Goal: Task Accomplishment & Management: Manage account settings

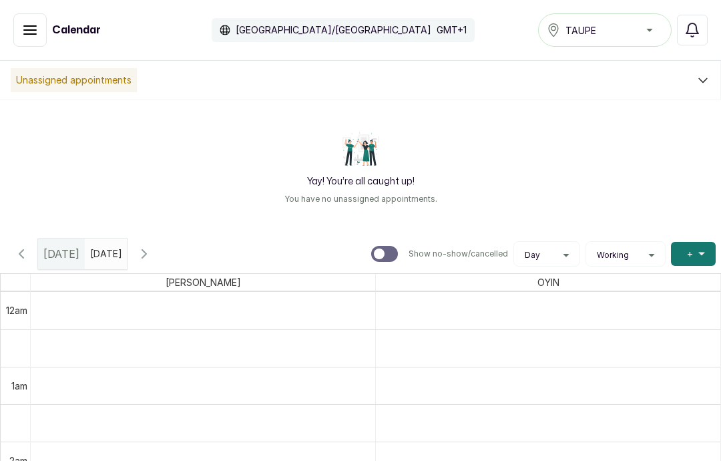
scroll to position [1109, 0]
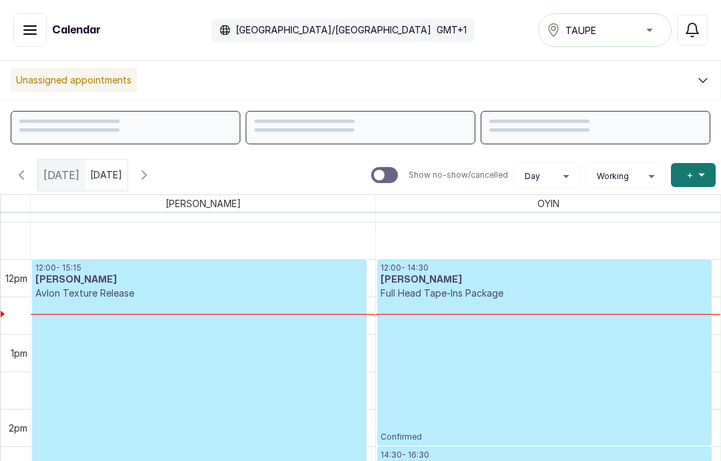
scroll to position [840, 0]
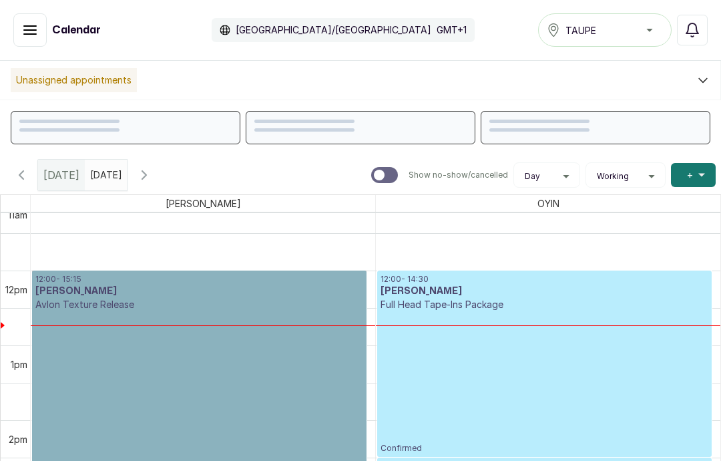
click at [233, 393] on link "12:00 - 15:15 Ijeoma Nweke Avlon Texture Release Confirmed" at bounding box center [199, 392] width 335 height 242
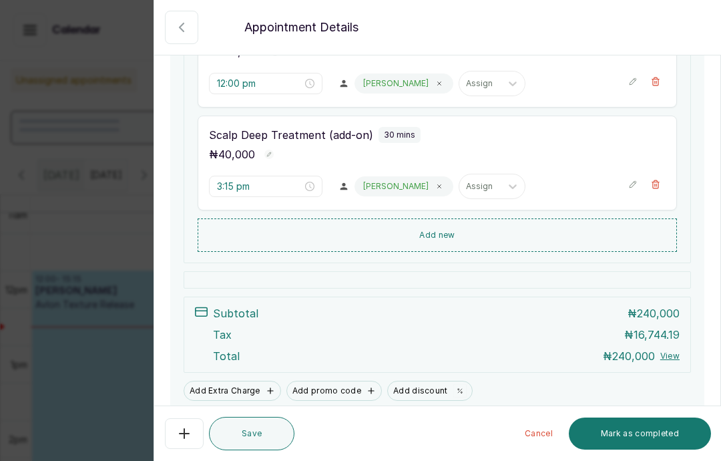
scroll to position [366, 0]
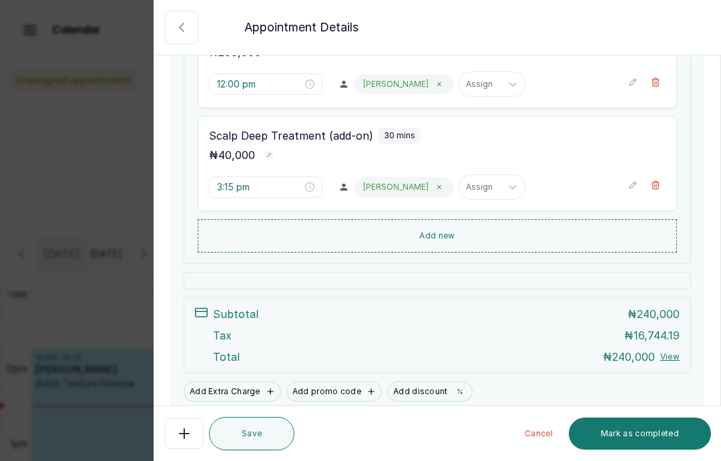
click at [247, 385] on button "Add Extra Charge" at bounding box center [233, 391] width 98 height 20
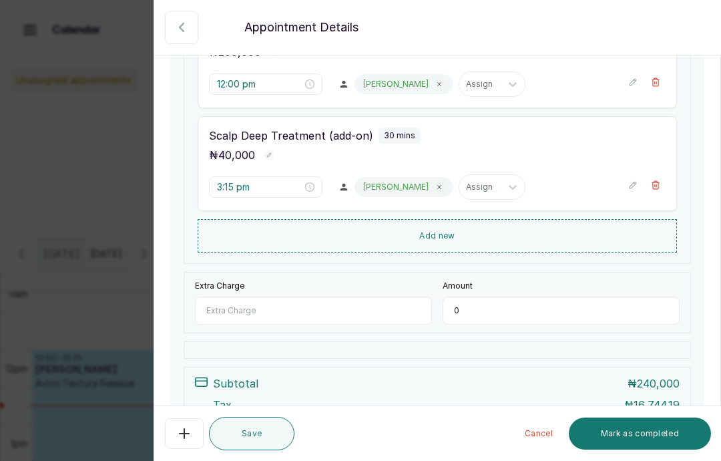
click at [330, 310] on input "Extra Charge" at bounding box center [313, 311] width 237 height 28
click at [184, 18] on button "Show no-show/cancelled" at bounding box center [181, 27] width 33 height 33
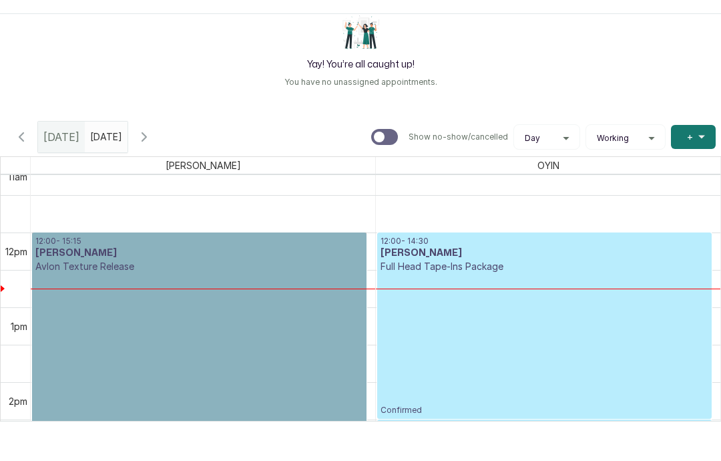
scroll to position [61, 0]
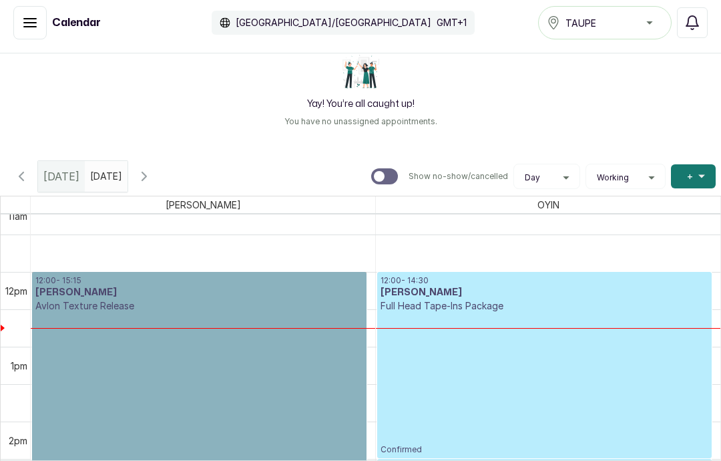
click at [126, 325] on link "12:00 - 15:15 Ijeoma Nweke Avlon Texture Release Confirmed" at bounding box center [199, 393] width 335 height 242
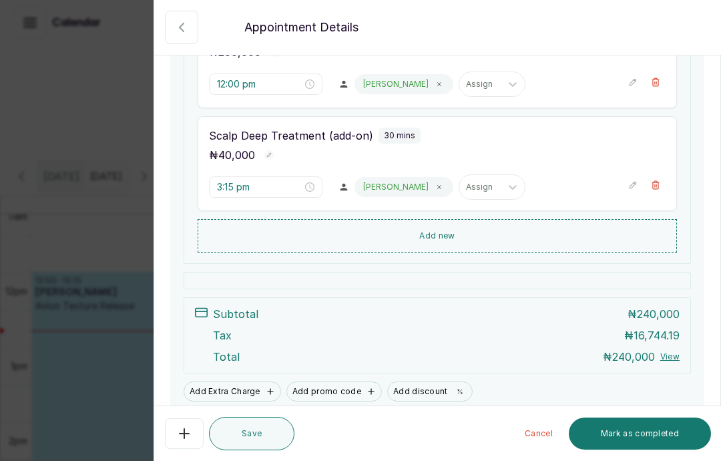
scroll to position [1, 0]
click at [211, 387] on button "Add Extra Charge" at bounding box center [233, 391] width 98 height 20
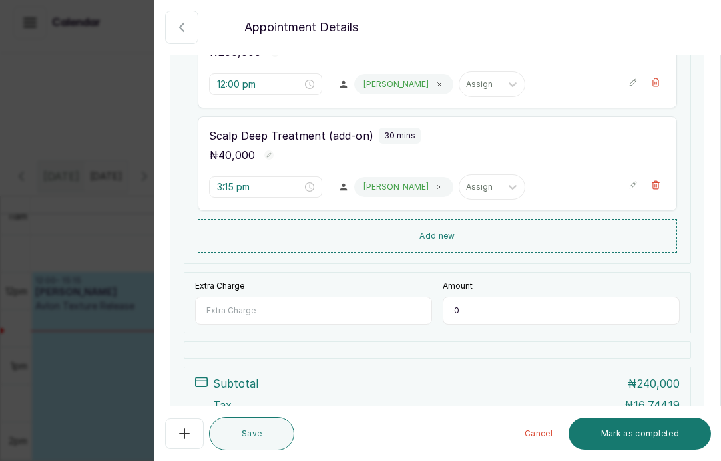
click at [223, 299] on input "Extra Charge" at bounding box center [313, 311] width 237 height 28
type input "Late fee"
click at [462, 310] on input "0" at bounding box center [561, 311] width 237 height 28
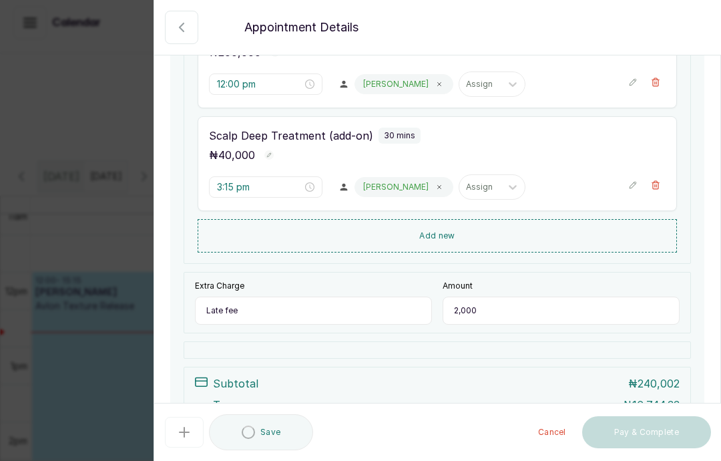
type input "20,000"
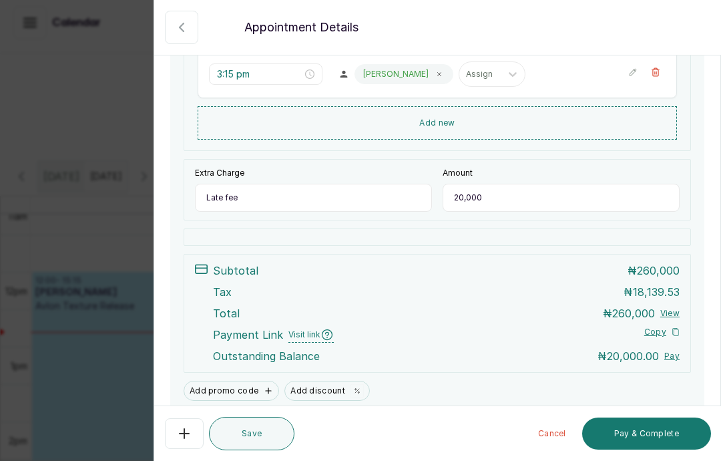
scroll to position [478, 0]
click at [503, 231] on div at bounding box center [438, 237] width 508 height 17
click at [183, 27] on icon "button" at bounding box center [182, 27] width 16 height 16
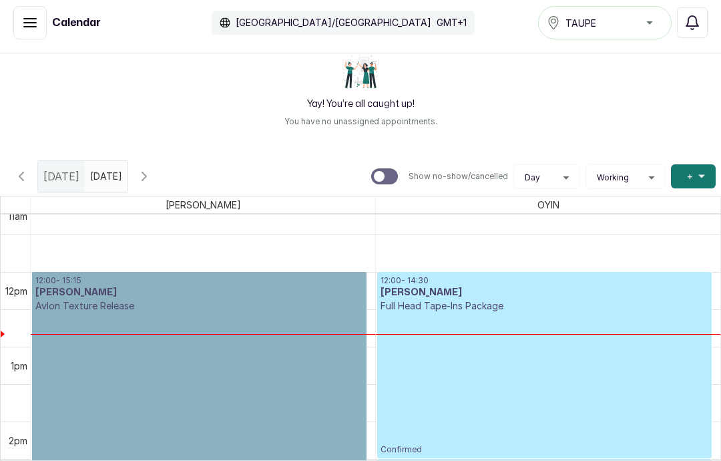
click at [210, 357] on link "12:00 - 15:15 Ijeoma Nweke Avlon Texture Release Confirmed" at bounding box center [199, 393] width 335 height 242
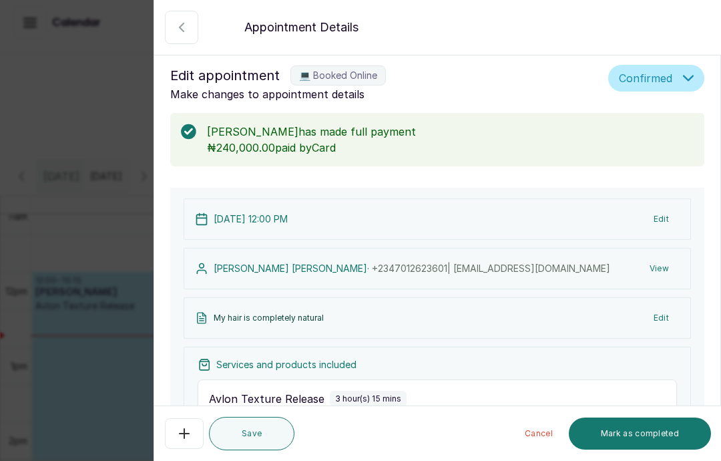
scroll to position [-1, 0]
click at [174, 31] on icon "button" at bounding box center [182, 27] width 16 height 16
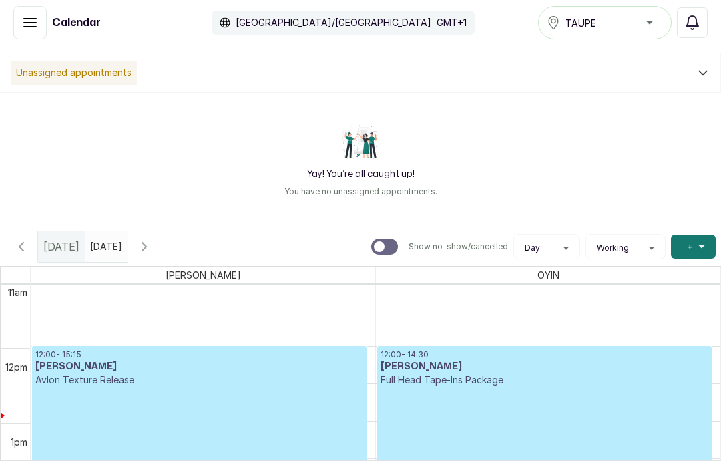
scroll to position [848, 0]
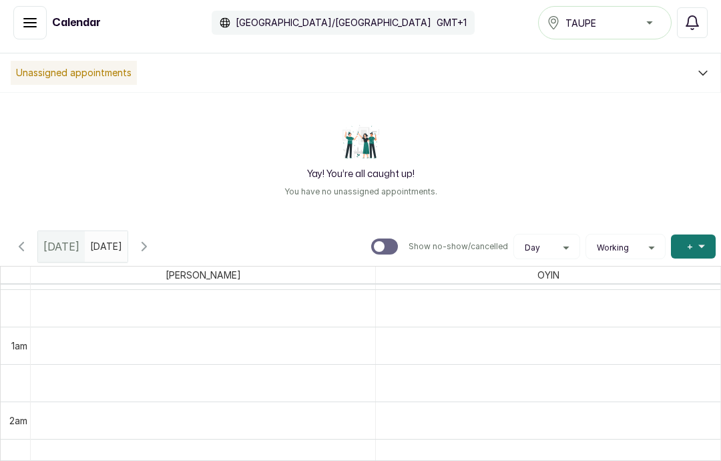
click at [146, 242] on icon "button" at bounding box center [144, 246] width 4 height 8
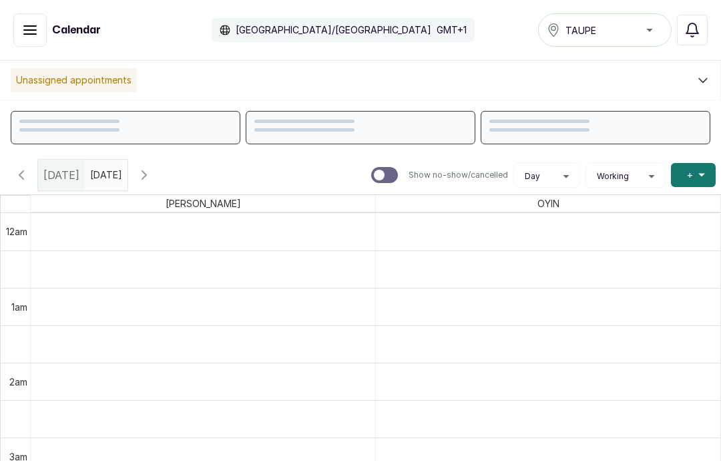
scroll to position [450, 0]
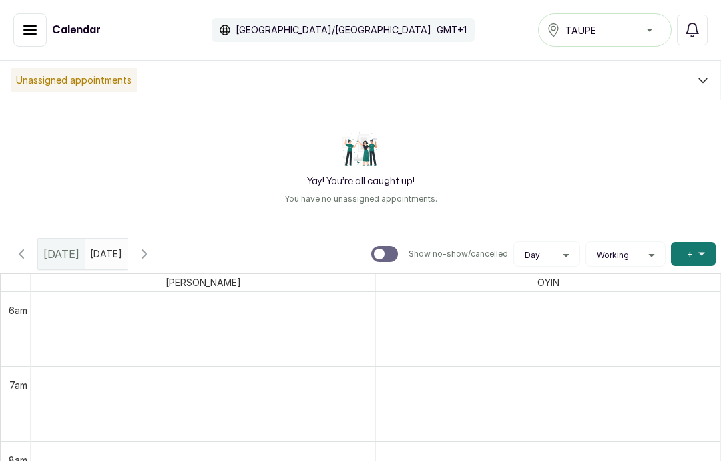
click at [691, 20] on button "Notifications" at bounding box center [692, 30] width 31 height 31
click at [691, 24] on icon "button" at bounding box center [693, 29] width 12 height 13
click at [85, 80] on p "Unassigned appointments" at bounding box center [74, 80] width 126 height 24
click at [92, 74] on p "Unassigned appointments" at bounding box center [74, 80] width 126 height 24
click at [92, 79] on p "Unassigned appointments" at bounding box center [74, 80] width 126 height 24
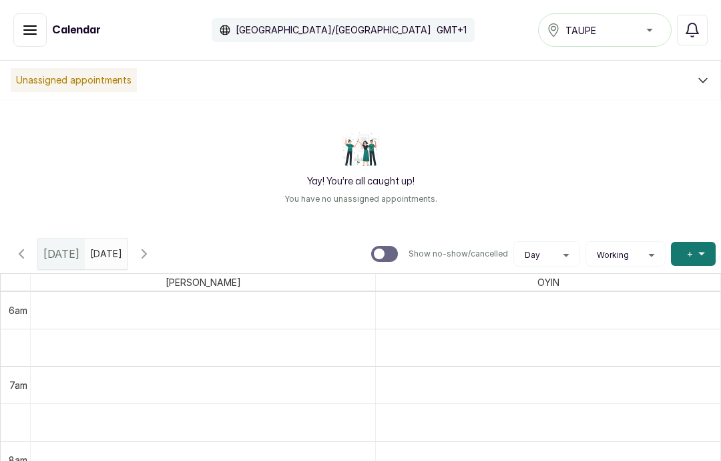
click at [92, 79] on p "Unassigned appointments" at bounding box center [74, 80] width 126 height 24
click at [85, 86] on p "Unassigned appointments" at bounding box center [74, 80] width 126 height 24
